Goal: Find contact information: Find contact information

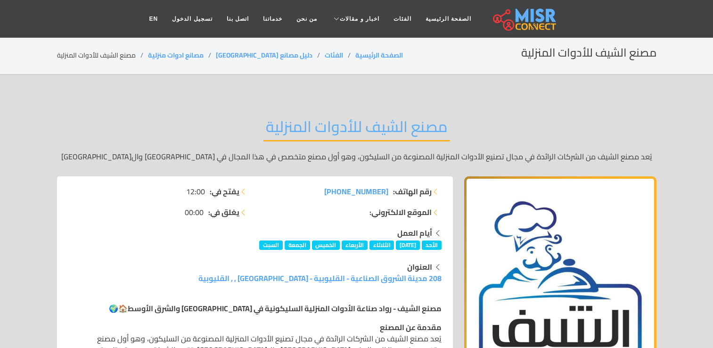
scroll to position [236, 0]
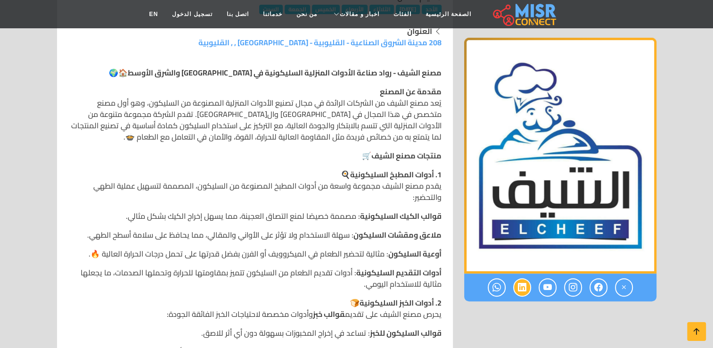
click at [525, 284] on icon at bounding box center [522, 287] width 8 height 16
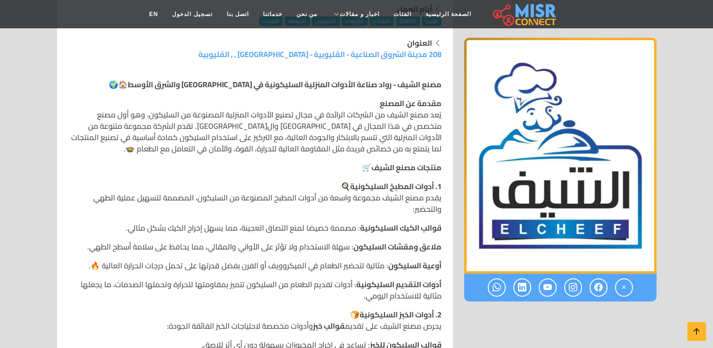
scroll to position [236, 0]
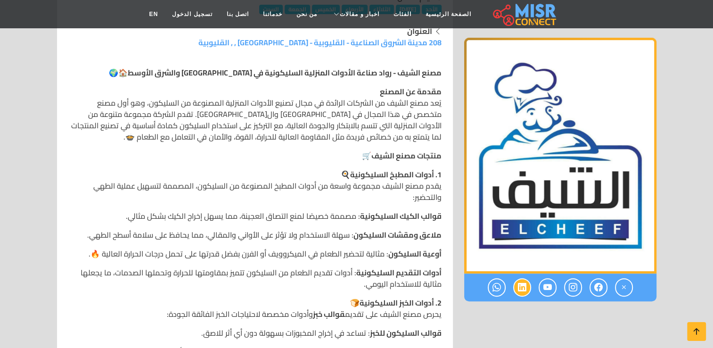
click at [522, 289] on icon at bounding box center [522, 287] width 8 height 16
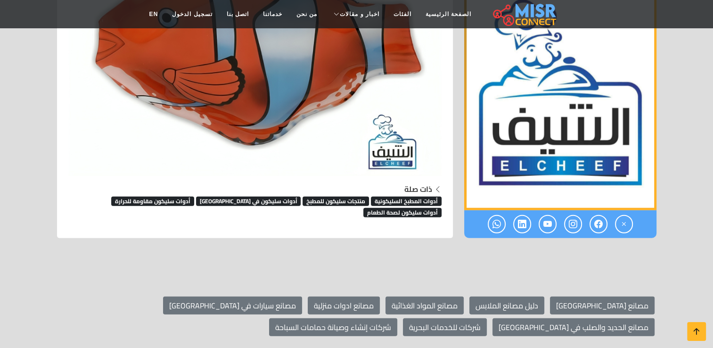
scroll to position [2370, 0]
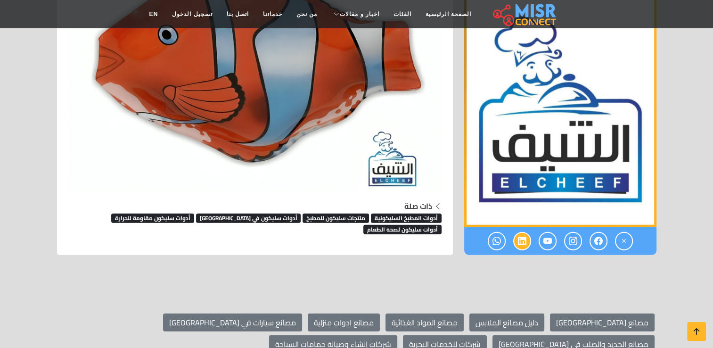
click at [522, 233] on icon at bounding box center [522, 241] width 8 height 16
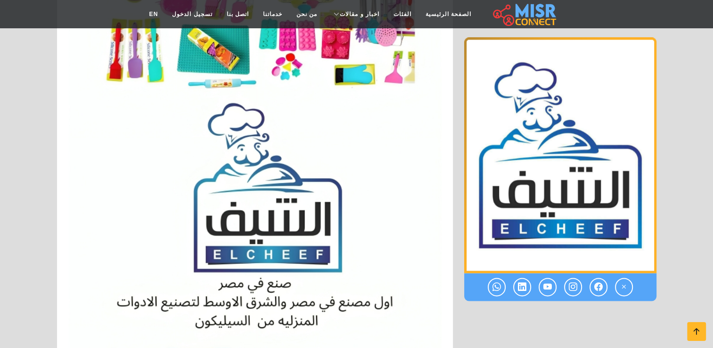
scroll to position [1178, 0]
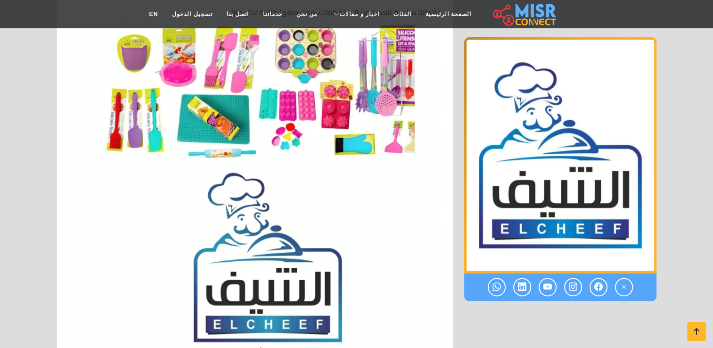
click at [624, 233] on img "1 / 1" at bounding box center [560, 156] width 192 height 236
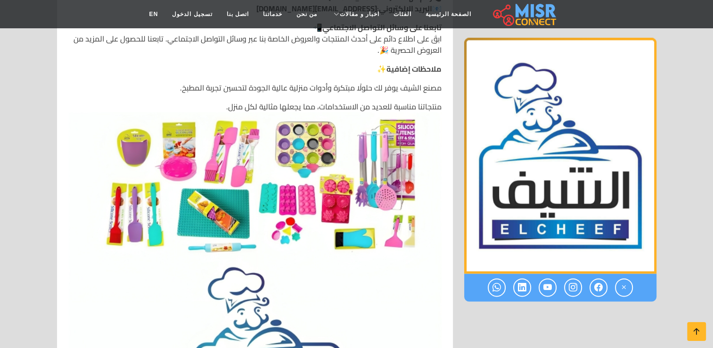
scroll to position [943, 0]
